Goal: Feedback & Contribution: Submit feedback/report problem

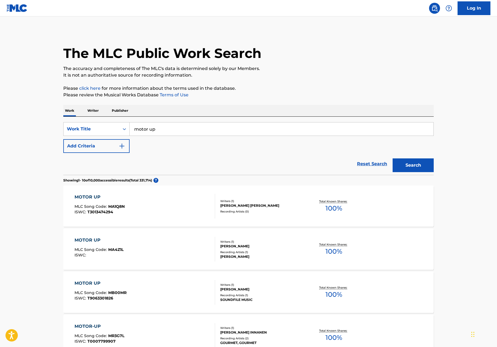
click at [13, 10] on img at bounding box center [17, 8] width 21 height 8
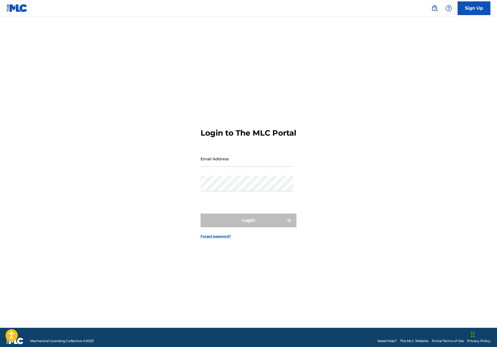
click at [19, 6] on img at bounding box center [17, 8] width 21 height 8
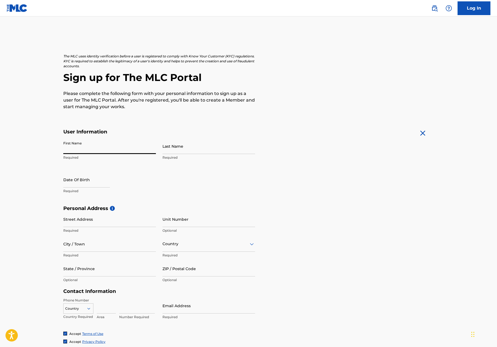
click at [121, 148] on input "First Name" at bounding box center [109, 146] width 93 height 16
type input "[PERSON_NAME]"
type input "Careaga"
type input "1707 Evans Ave"
type input "Ventura"
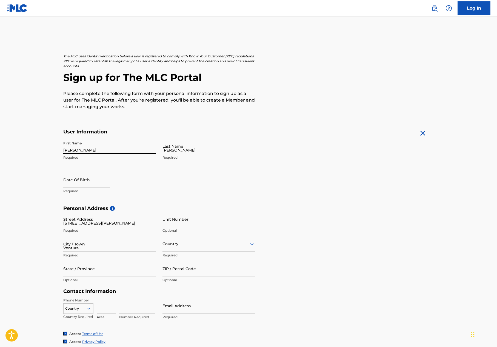
type input "United States"
type input "California"
type input "93001"
type input "1"
type input "615"
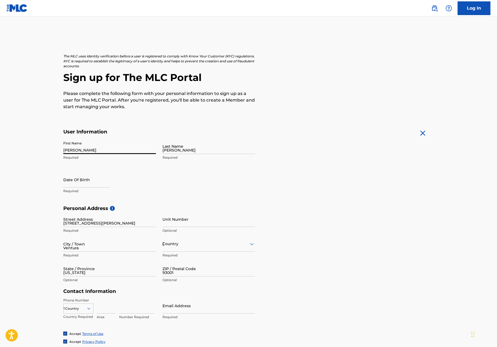
type input "9733002"
type input "[PERSON_NAME][EMAIL_ADDRESS][DOMAIN_NAME]"
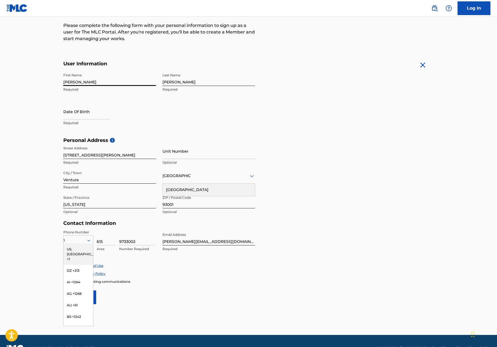
scroll to position [79, 0]
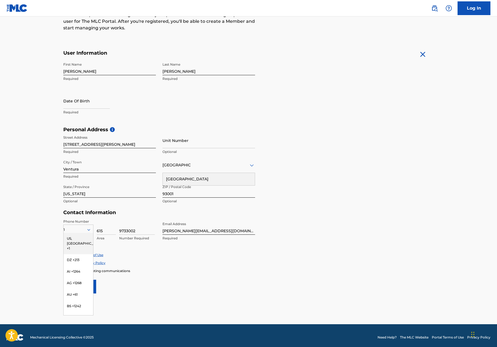
click at [149, 230] on input "9733002" at bounding box center [137, 227] width 36 height 16
type input "4974353"
click at [283, 234] on form "User Information First Name Jerry Required Last Name Careaga Required Date Of B…" at bounding box center [248, 171] width 371 height 243
click at [200, 272] on div "Enroll in marketing communications" at bounding box center [248, 270] width 371 height 5
click at [36, 224] on main "The MLC uses identity verification before a user is registered to comply with K…" at bounding box center [248, 131] width 497 height 386
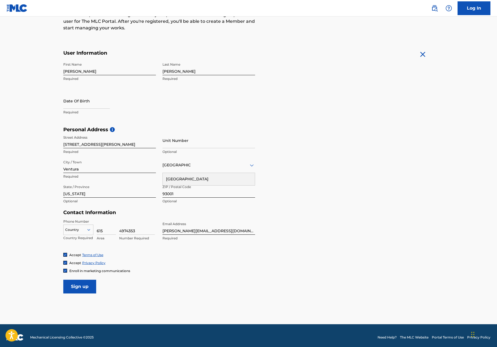
click at [89, 228] on icon at bounding box center [88, 229] width 5 height 5
click at [91, 228] on icon at bounding box center [88, 229] width 5 height 5
click at [77, 237] on div "US, CA +1" at bounding box center [79, 243] width 30 height 21
click at [35, 233] on main "The MLC uses identity verification before a user is registered to comply with K…" at bounding box center [248, 131] width 497 height 386
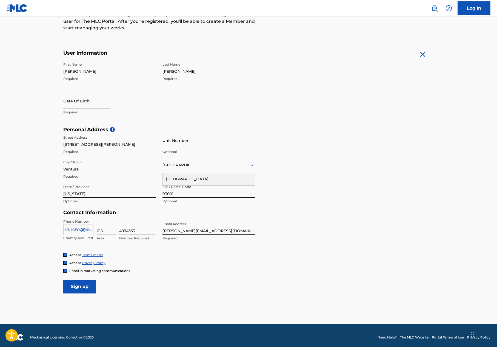
click at [89, 110] on p "Required" at bounding box center [109, 112] width 93 height 5
click at [88, 106] on input "text" at bounding box center [86, 101] width 47 height 16
select select "7"
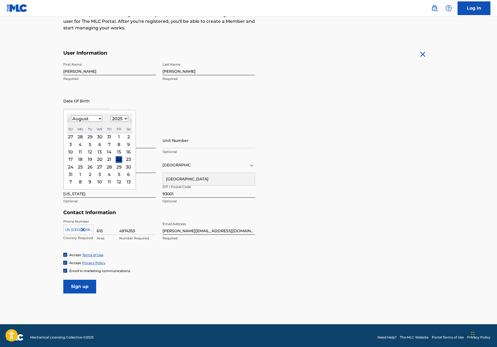
click at [123, 119] on select "1899 1900 1901 1902 1903 1904 1905 1906 1907 1908 1909 1910 1911 1912 1913 1914…" at bounding box center [120, 118] width 18 height 6
select select "1943"
click at [111, 115] on select "1899 1900 1901 1902 1903 1904 1905 1906 1907 1908 1909 1910 1911 1912 1913 1914…" at bounding box center [120, 118] width 18 height 6
click at [97, 118] on select "January February March April May June July August September October November De…" at bounding box center [87, 118] width 32 height 6
select select "9"
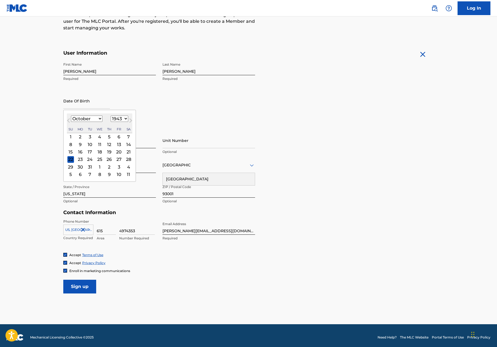
click at [71, 115] on select "January February March April May June July August September October November De…" at bounding box center [87, 118] width 32 height 6
click at [117, 150] on div "15" at bounding box center [119, 151] width 7 height 7
type input "October 15 1943"
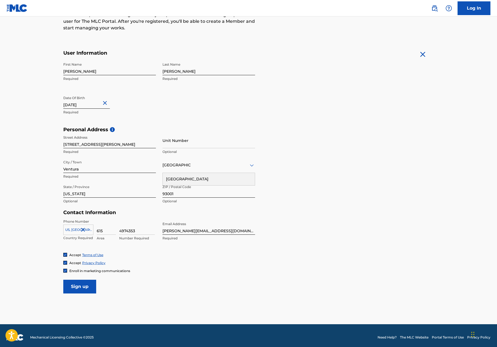
click at [79, 287] on input "Sign up" at bounding box center [79, 286] width 33 height 14
click at [65, 271] on img at bounding box center [65, 270] width 3 height 3
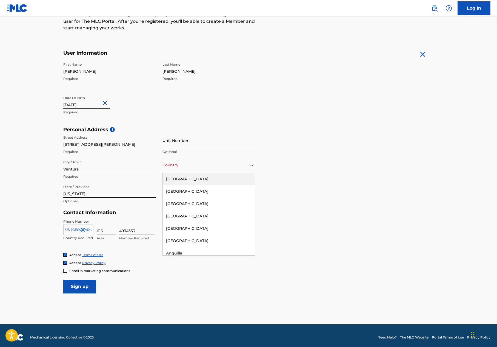
click at [250, 165] on icon at bounding box center [252, 165] width 7 height 7
click at [194, 177] on div "United States" at bounding box center [209, 179] width 92 height 12
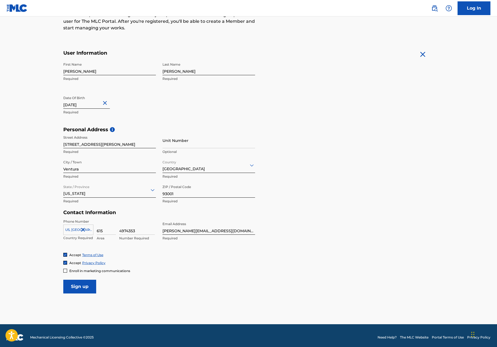
click at [86, 284] on input "Sign up" at bounding box center [79, 286] width 33 height 14
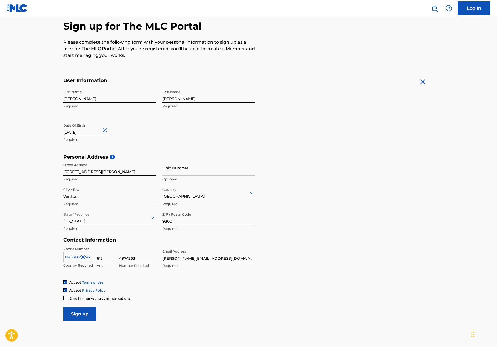
scroll to position [53, 0]
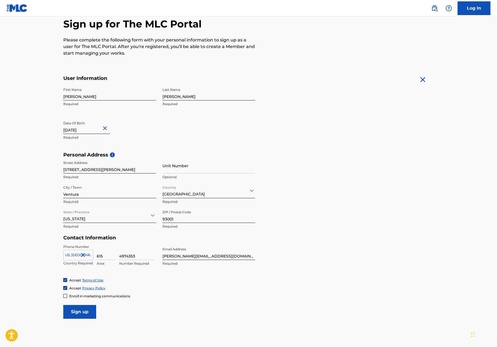
click at [292, 134] on form "User Information First Name Jerry Required Last Name Careaga Required Date Of B…" at bounding box center [248, 196] width 371 height 243
click at [86, 313] on input "Sign up" at bounding box center [79, 312] width 33 height 14
click at [469, 12] on link "Log In" at bounding box center [474, 8] width 33 height 14
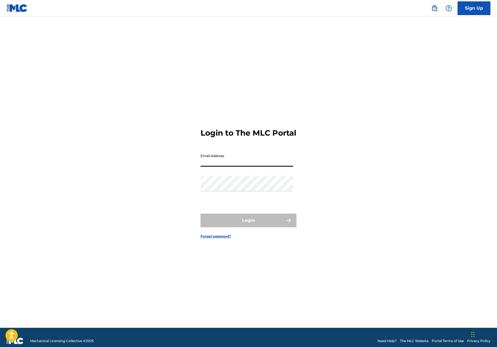
click at [253, 166] on input "Email Address" at bounding box center [247, 159] width 93 height 16
type input "[PERSON_NAME][EMAIL_ADDRESS][DOMAIN_NAME]"
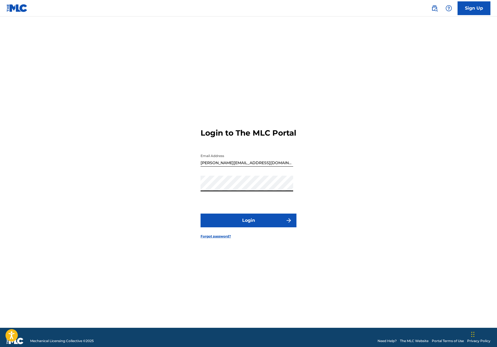
click at [251, 223] on button "Login" at bounding box center [249, 220] width 96 height 14
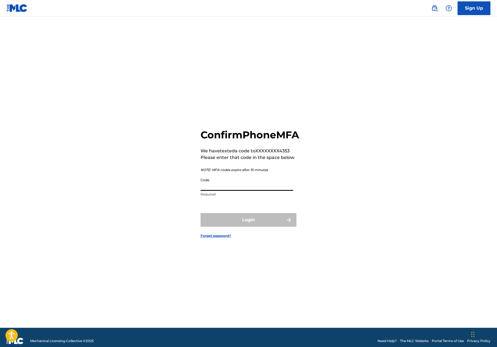
click at [234, 189] on input "Code" at bounding box center [247, 183] width 93 height 16
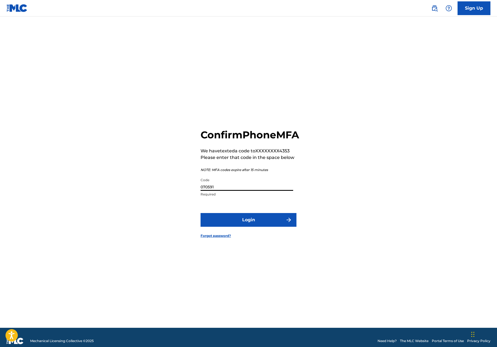
type input "070591"
click at [251, 227] on button "Login" at bounding box center [249, 220] width 96 height 14
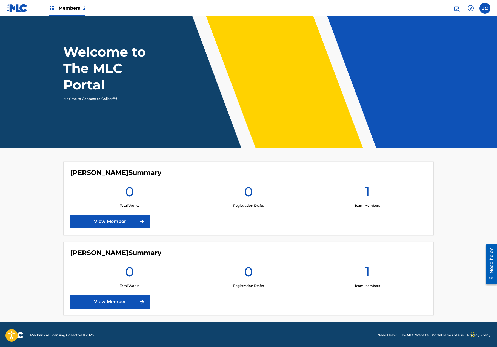
scroll to position [14, 0]
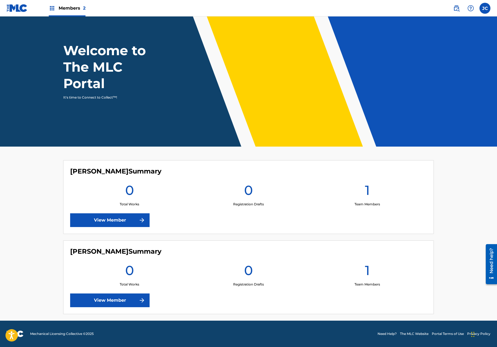
click at [134, 219] on link "View Member" at bounding box center [110, 220] width 80 height 14
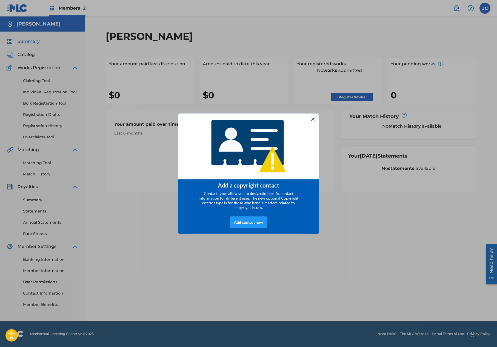
click at [313, 115] on div at bounding box center [313, 118] width 7 height 7
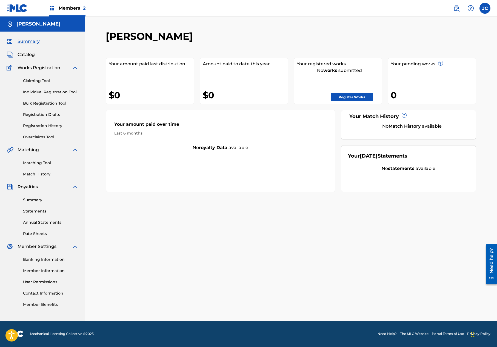
click at [348, 98] on link "Register Works" at bounding box center [352, 97] width 42 height 8
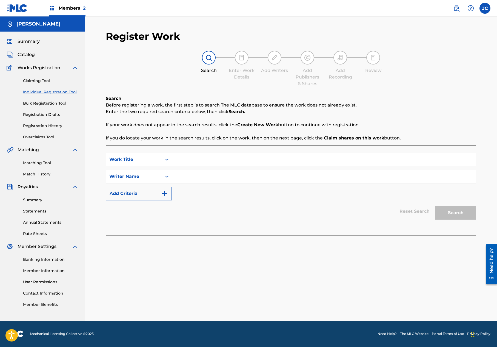
click at [208, 159] on input "Search Form" at bounding box center [324, 159] width 304 height 13
type input "Motor Up"
click at [194, 173] on input "Search Form" at bounding box center [324, 176] width 304 height 13
type input "Jerry Careaga/Stephanie Gladhart"
click at [205, 206] on div "Reset Search Search" at bounding box center [291, 211] width 371 height 22
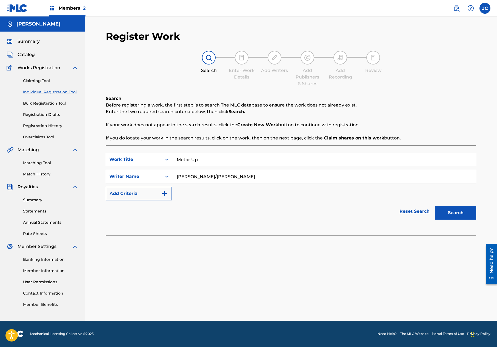
click at [456, 212] on button "Search" at bounding box center [456, 213] width 41 height 14
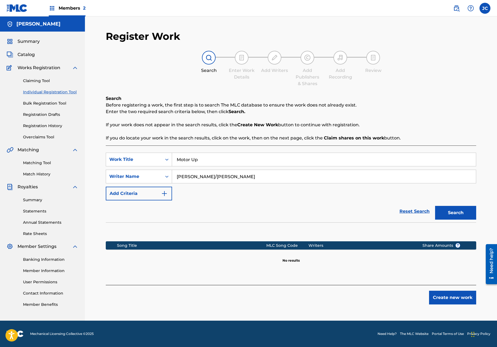
click at [454, 300] on button "Create new work" at bounding box center [452, 297] width 47 height 14
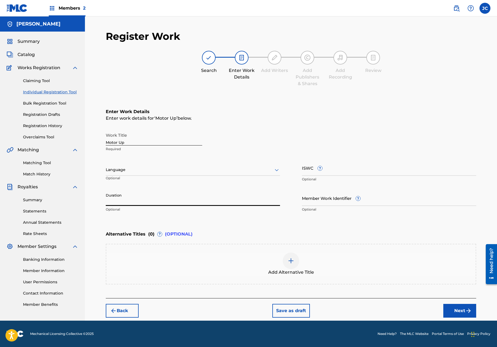
click at [165, 198] on input "Duration" at bounding box center [193, 198] width 174 height 16
type input "03:20"
click at [461, 311] on button "Next" at bounding box center [460, 311] width 33 height 14
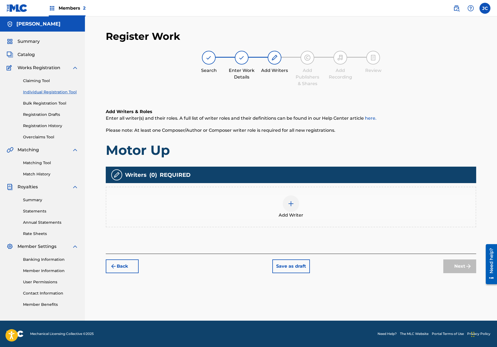
click at [287, 202] on div at bounding box center [291, 203] width 16 height 16
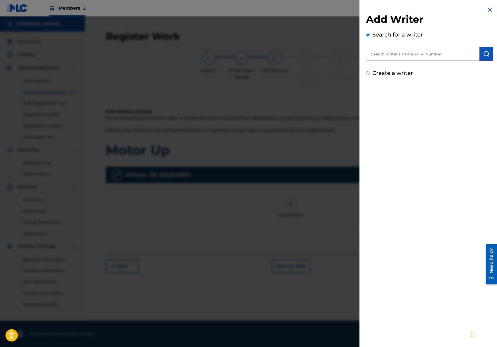
click at [408, 55] on input "text" at bounding box center [423, 54] width 114 height 14
click at [399, 66] on strong "careaga" at bounding box center [402, 66] width 39 height 5
type input "jerry careaga"
click at [446, 187] on div "Add Writer Search for a writer jerry careaga Create a writer" at bounding box center [430, 173] width 140 height 347
click at [408, 97] on div "Add Writer Search for a writer jerry careaga Create a writer" at bounding box center [430, 173] width 140 height 347
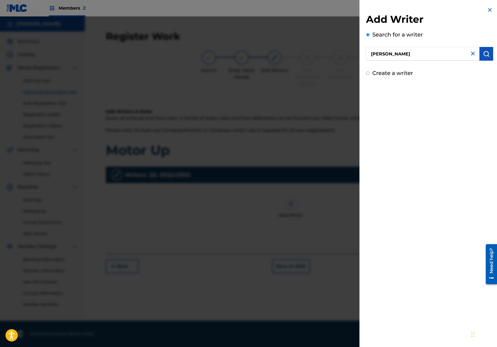
click at [406, 94] on div "Add Writer Search for a writer jerry careaga Create a writer" at bounding box center [430, 173] width 140 height 347
drag, startPoint x: 489, startPoint y: 10, endPoint x: 471, endPoint y: 25, distance: 23.7
click at [489, 10] on img at bounding box center [490, 10] width 7 height 7
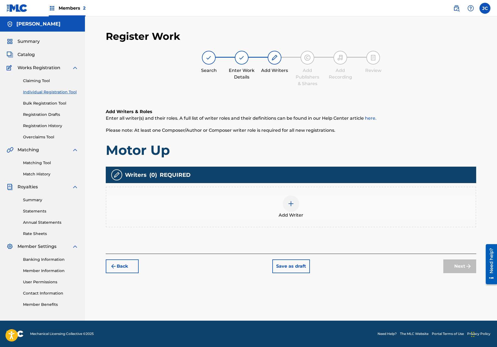
click at [290, 203] on img at bounding box center [291, 203] width 7 height 7
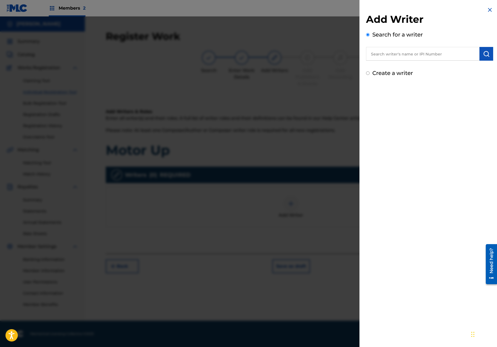
click at [369, 73] on input "Create a writer" at bounding box center [368, 73] width 4 height 4
radio input "false"
radio input "true"
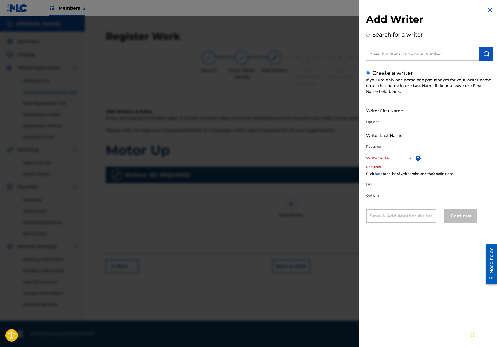
click at [392, 112] on input "Writer First Name" at bounding box center [414, 111] width 97 height 16
type input "[PERSON_NAME]"
click at [397, 160] on div at bounding box center [389, 158] width 47 height 7
click at [394, 168] on div "Composer/Author" at bounding box center [390, 170] width 46 height 12
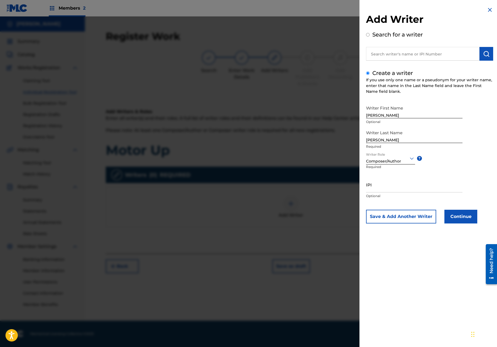
click at [400, 218] on button "Save & Add Another Writer" at bounding box center [401, 217] width 70 height 14
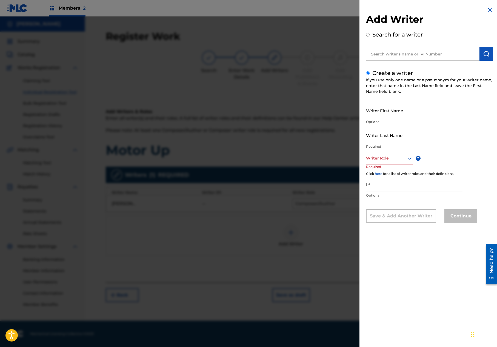
click at [385, 112] on input "Writer First Name" at bounding box center [414, 111] width 97 height 16
type input "Stephanie"
click at [383, 134] on input "Writer Last Name" at bounding box center [414, 135] width 97 height 16
type input "Gladhart"
click at [401, 159] on div at bounding box center [389, 158] width 47 height 7
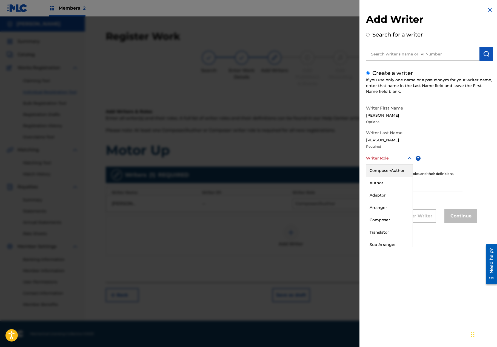
click at [392, 171] on div "Composer/Author" at bounding box center [390, 170] width 46 height 12
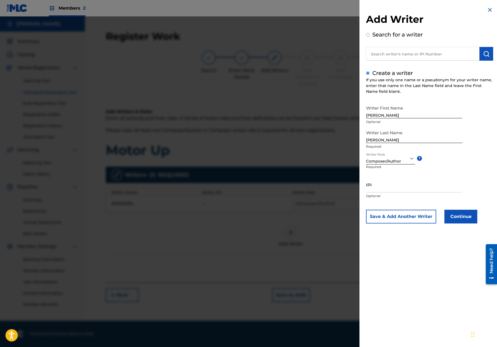
click at [457, 216] on button "Continue" at bounding box center [461, 217] width 33 height 14
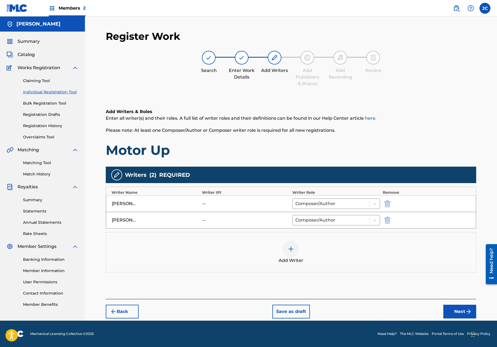
click at [467, 309] on img "submit" at bounding box center [469, 311] width 7 height 7
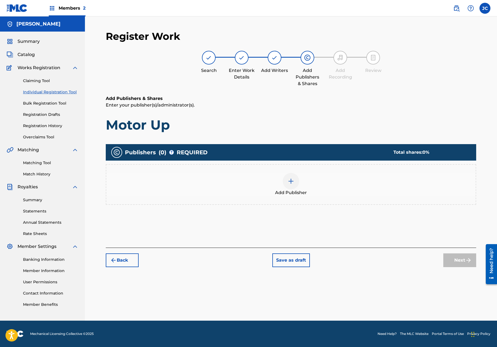
click at [293, 179] on img at bounding box center [291, 181] width 7 height 7
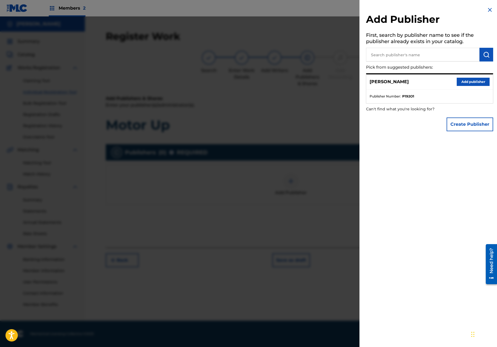
click at [472, 84] on button "Add publisher" at bounding box center [473, 82] width 33 height 8
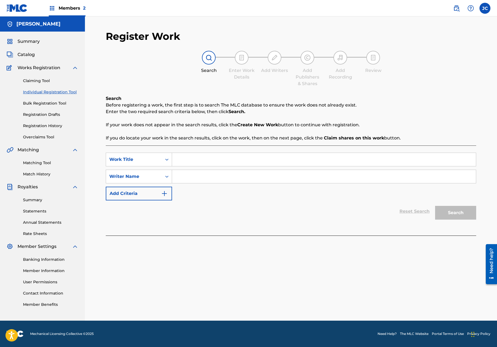
click at [204, 162] on input "Search Form" at bounding box center [324, 159] width 304 height 13
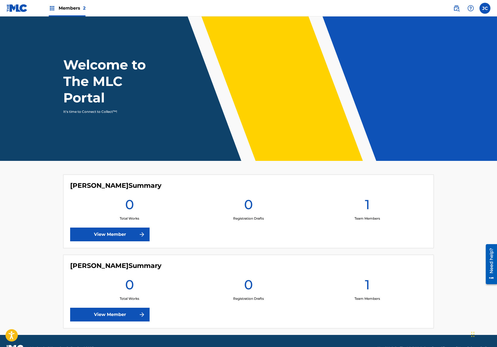
scroll to position [14, 0]
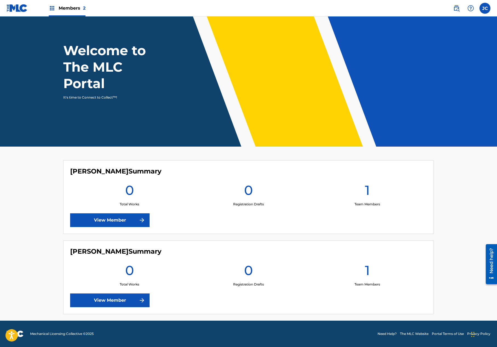
click at [124, 217] on link "View Member" at bounding box center [110, 220] width 80 height 14
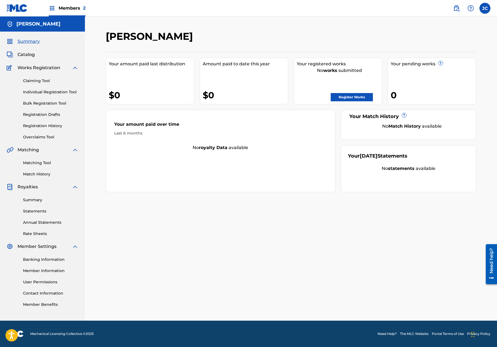
click at [364, 96] on link "Register Works" at bounding box center [352, 97] width 42 height 8
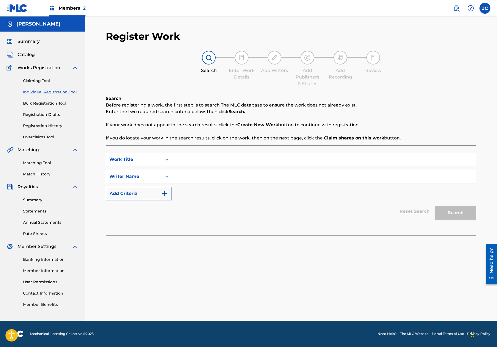
click at [204, 160] on input "Search Form" at bounding box center [324, 159] width 304 height 13
type input "Motor Up"
click at [381, 279] on div "Register Work Search Enter Work Details Add Writers Add Publishers & Shares Add…" at bounding box center [291, 175] width 384 height 290
click at [197, 179] on input "Search Form" at bounding box center [324, 176] width 304 height 13
type input "Jerry Careaga"
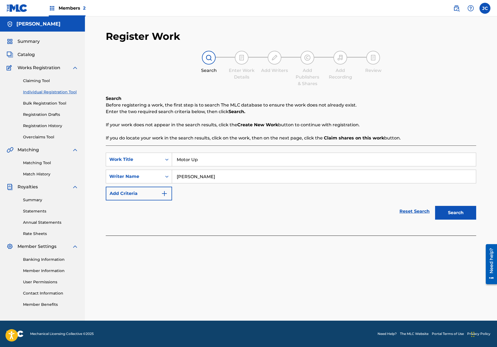
click at [450, 213] on button "Search" at bounding box center [456, 213] width 41 height 14
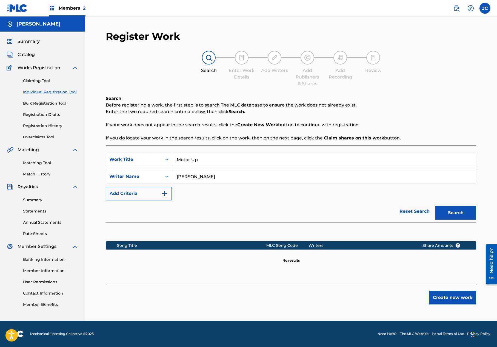
click at [449, 299] on button "Create new work" at bounding box center [452, 297] width 47 height 14
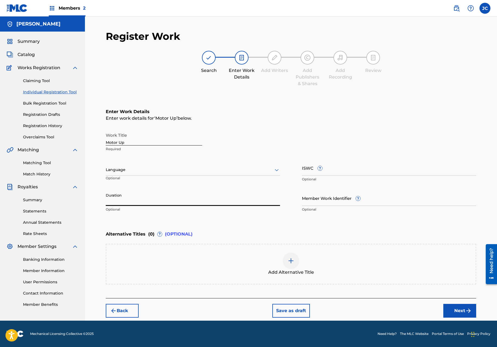
click at [180, 193] on input "Duration" at bounding box center [193, 198] width 174 height 16
type input "3"
type input "03:30"
click at [459, 311] on button "Next" at bounding box center [460, 311] width 33 height 14
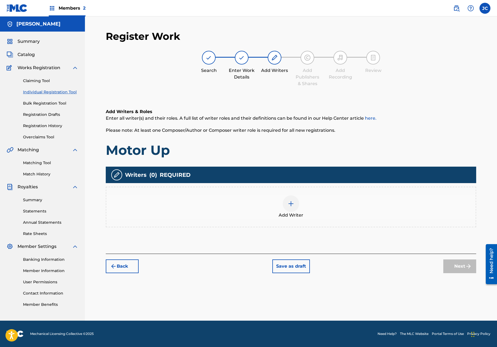
click at [292, 204] on img at bounding box center [291, 203] width 7 height 7
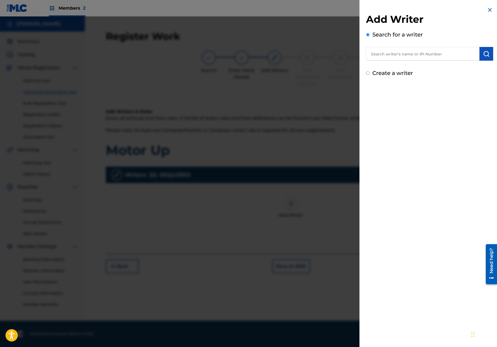
click at [368, 73] on input "Create a writer" at bounding box center [368, 73] width 4 height 4
radio input "false"
radio input "true"
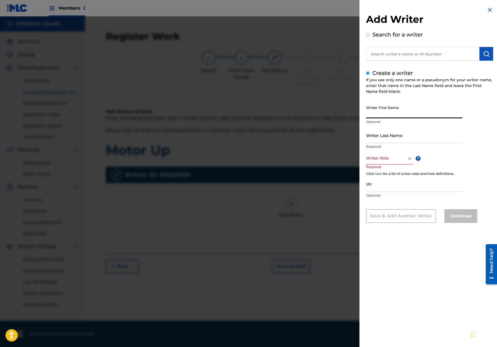
click at [386, 113] on input "Writer First Name" at bounding box center [414, 111] width 97 height 16
type input "[PERSON_NAME]"
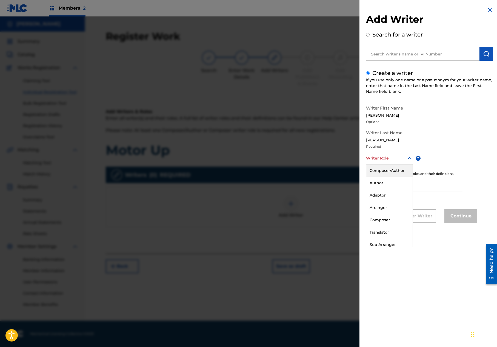
click at [406, 160] on div at bounding box center [389, 158] width 47 height 7
click at [396, 170] on div "Composer/Author" at bounding box center [390, 170] width 46 height 12
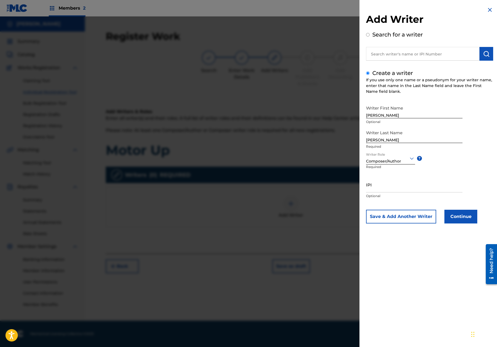
click at [407, 214] on button "Save & Add Another Writer" at bounding box center [401, 217] width 70 height 14
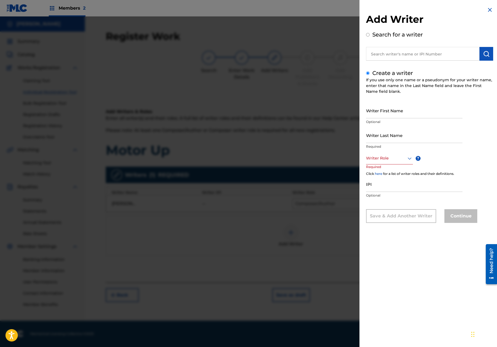
click at [397, 113] on input "Writer First Name" at bounding box center [414, 111] width 97 height 16
type input "stephanie"
type input "gladhart"
drag, startPoint x: 368, startPoint y: 116, endPoint x: 364, endPoint y: 116, distance: 3.8
click at [364, 116] on div "Add Writer Search for a writer Create a writer If you use only one name or a ps…" at bounding box center [430, 119] width 140 height 238
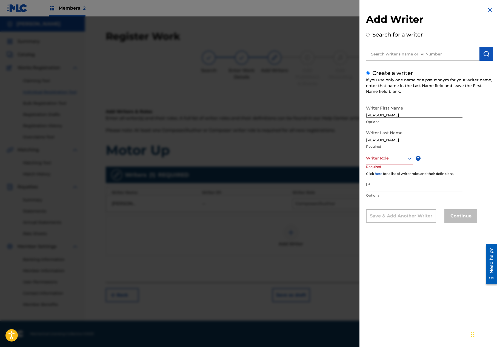
type input "Stephanie"
drag, startPoint x: 369, startPoint y: 140, endPoint x: 365, endPoint y: 140, distance: 3.8
click at [366, 141] on div "Add Writer Search for a writer Create a writer If you use only one name or a ps…" at bounding box center [430, 119] width 140 height 238
click at [392, 138] on input "Gladhart" at bounding box center [414, 135] width 97 height 16
type input "Gladhart"
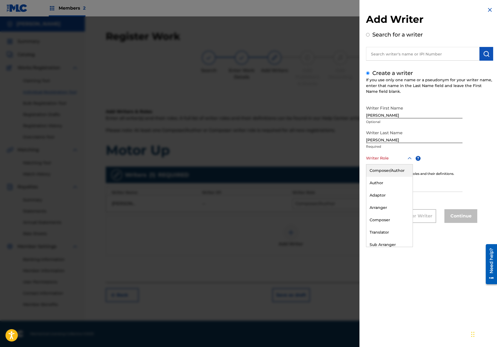
click at [383, 152] on div "Writer Role" at bounding box center [389, 158] width 47 height 12
click at [400, 166] on div "Composer/Author" at bounding box center [390, 170] width 46 height 12
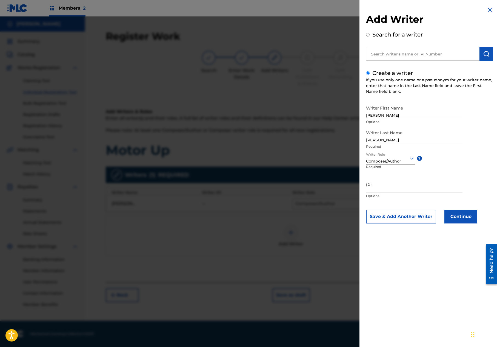
click at [459, 215] on button "Continue" at bounding box center [461, 217] width 33 height 14
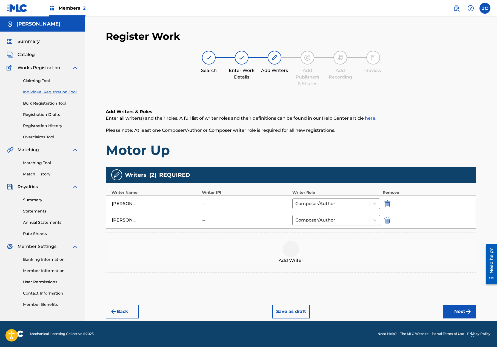
click at [467, 312] on img "submit" at bounding box center [469, 311] width 7 height 7
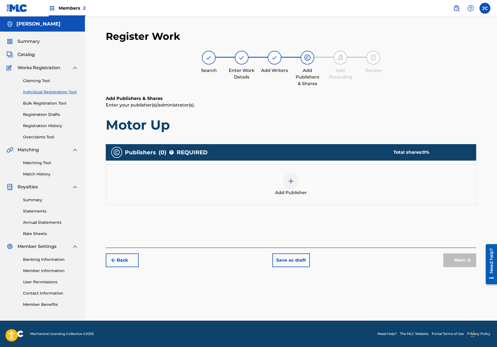
click at [292, 183] on img at bounding box center [291, 181] width 7 height 7
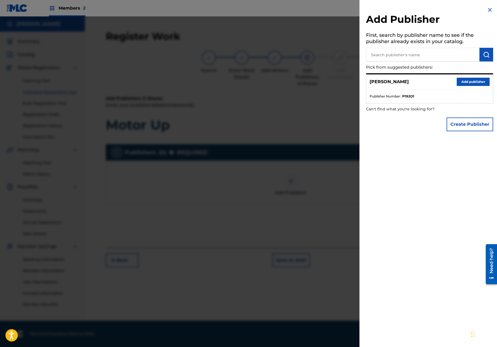
click at [462, 123] on button "Create Publisher" at bounding box center [470, 124] width 47 height 14
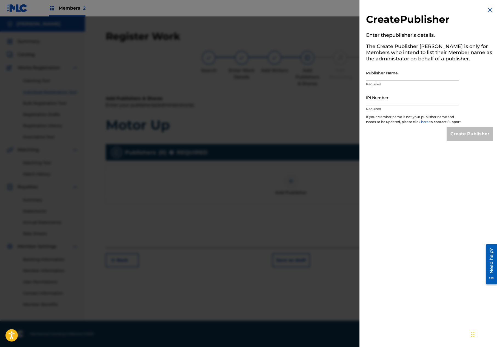
click at [384, 77] on input "Publisher Name" at bounding box center [412, 73] width 93 height 16
type input "Blue Monsoon Music"
click at [406, 147] on div "Create Publisher Enter the publisher 's details. The Create Publisher button is…" at bounding box center [430, 73] width 140 height 147
click at [427, 204] on div "Create Publisher Enter the publisher 's details. The Create Publisher button is…" at bounding box center [430, 173] width 140 height 347
click at [428, 122] on link "here" at bounding box center [426, 122] width 8 height 4
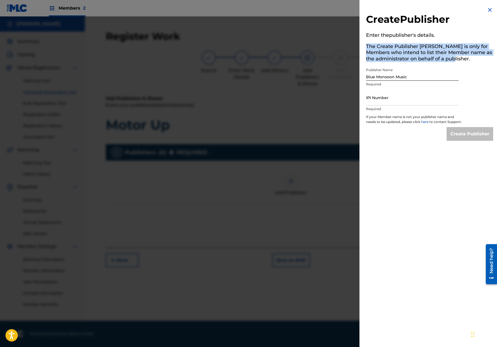
drag, startPoint x: 367, startPoint y: 47, endPoint x: 464, endPoint y: 61, distance: 97.5
click at [464, 61] on h5 "The Create Publisher [PERSON_NAME] is only for Members who intend to list their…" at bounding box center [429, 54] width 127 height 24
copy h5 "The Create Publisher [PERSON_NAME] is only for Members who intend to list their…"
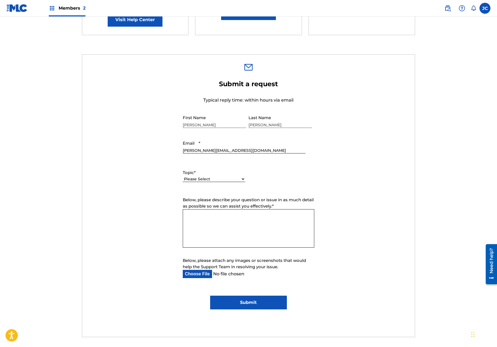
scroll to position [143, 0]
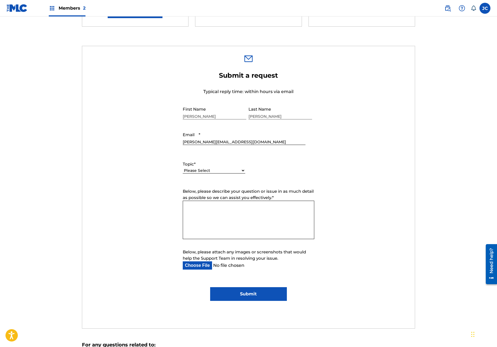
click at [242, 170] on select "Please Select I need help with my account I need help with managing my catalog …" at bounding box center [214, 171] width 63 height 6
select select "I need help with managing my catalog"
click at [183, 168] on select "Please Select I need help with my account I need help with managing my catalog …" at bounding box center [214, 171] width 63 height 6
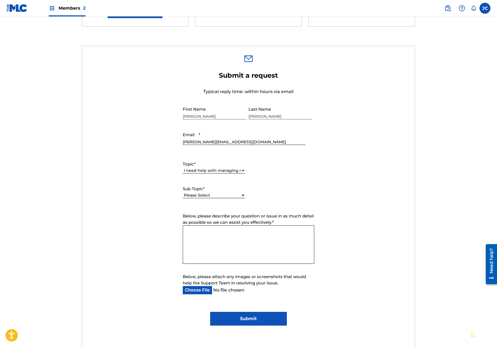
click at [210, 237] on textarea "Below, please describe your question or issue in as much detail as possible so …" at bounding box center [249, 244] width 132 height 38
paste textarea "The Create Publisher [PERSON_NAME] is only for Members who intend to list their…"
type textarea "The Create Publisher [PERSON_NAME] is only for Members who intend to list their…"
click at [259, 320] on input "Submit" at bounding box center [248, 319] width 77 height 14
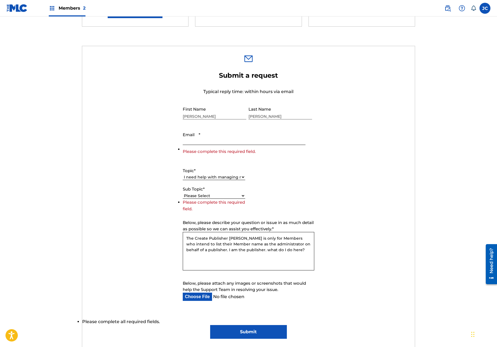
click at [215, 141] on input "Email *" at bounding box center [244, 137] width 123 height 16
type input "[PERSON_NAME][EMAIL_ADDRESS][DOMAIN_NAME]"
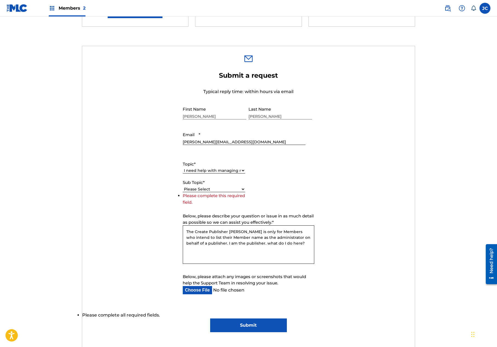
click at [195, 190] on select "Please Select I need help with CWR I need help registering my work(s) in The ML…" at bounding box center [214, 189] width 63 height 6
select select "I need help registering my work(s) in The MLC Portal"
click at [183, 192] on select "Please Select I need help with CWR I need help registering my work(s) in The ML…" at bounding box center [214, 189] width 63 height 6
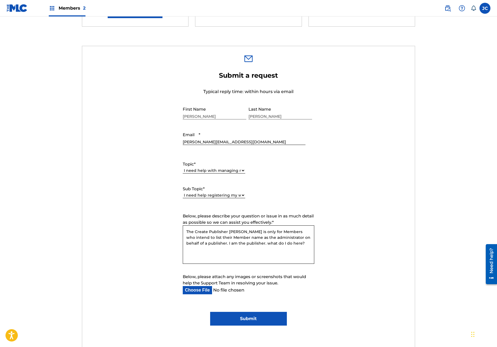
click at [253, 317] on input "Submit" at bounding box center [248, 319] width 77 height 14
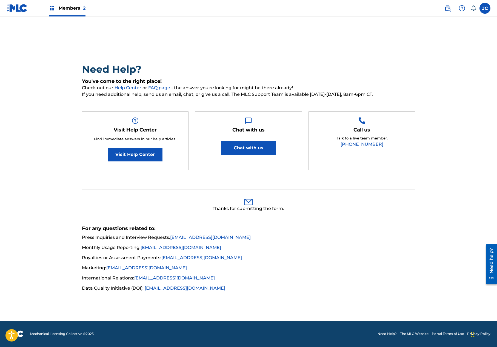
scroll to position [0, 0]
